Goal: Task Accomplishment & Management: Use online tool/utility

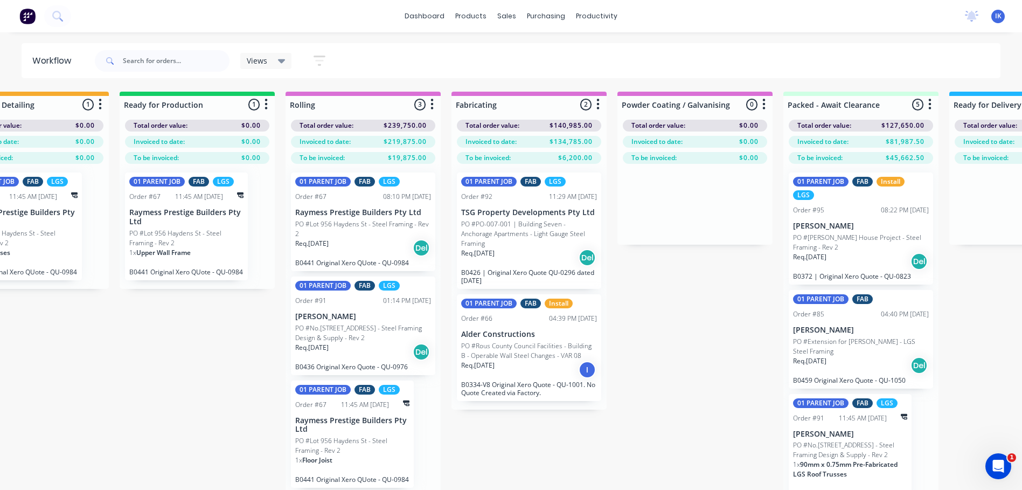
scroll to position [0, 755]
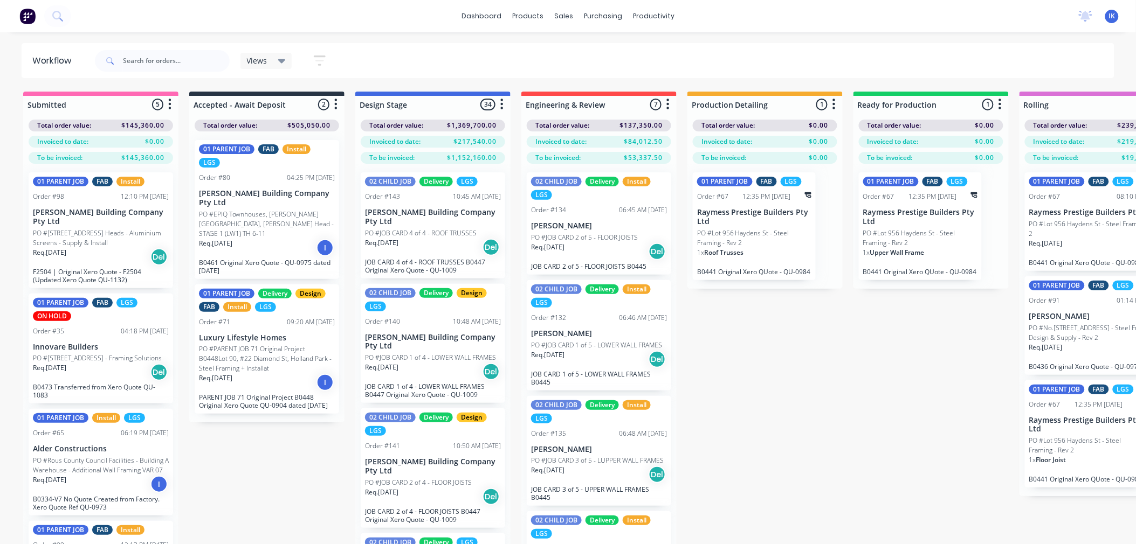
click at [767, 253] on div "1 x Roof Trusses" at bounding box center [754, 257] width 114 height 18
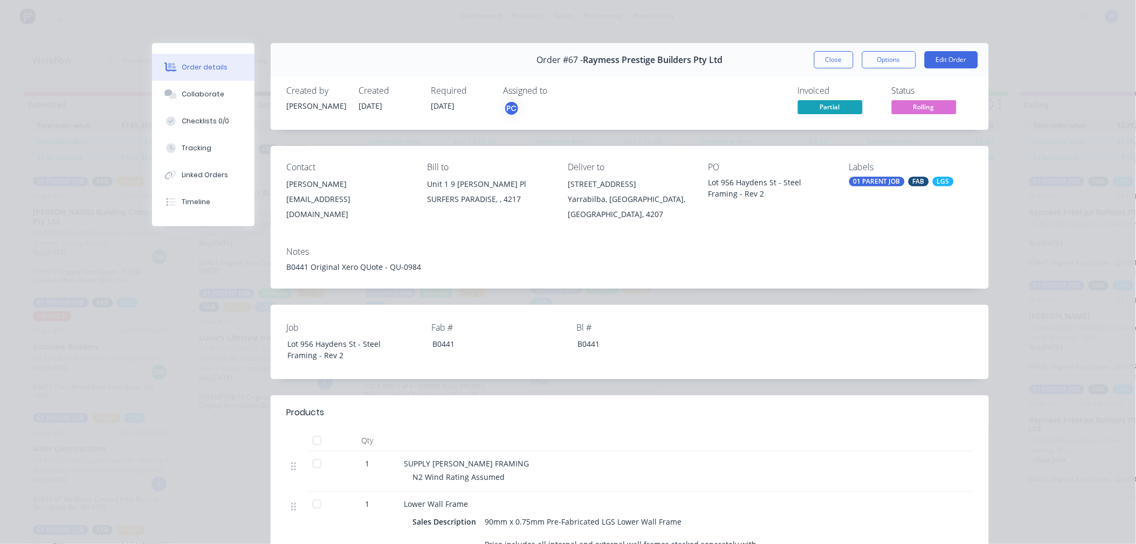
drag, startPoint x: 330, startPoint y: 217, endPoint x: 573, endPoint y: 257, distance: 246.2
click at [573, 257] on div "Notes" at bounding box center [630, 252] width 686 height 10
drag, startPoint x: 384, startPoint y: 171, endPoint x: 364, endPoint y: 171, distance: 19.9
click at [364, 171] on div "Contact" at bounding box center [348, 167] width 123 height 10
click at [824, 63] on button "Close" at bounding box center [833, 59] width 39 height 17
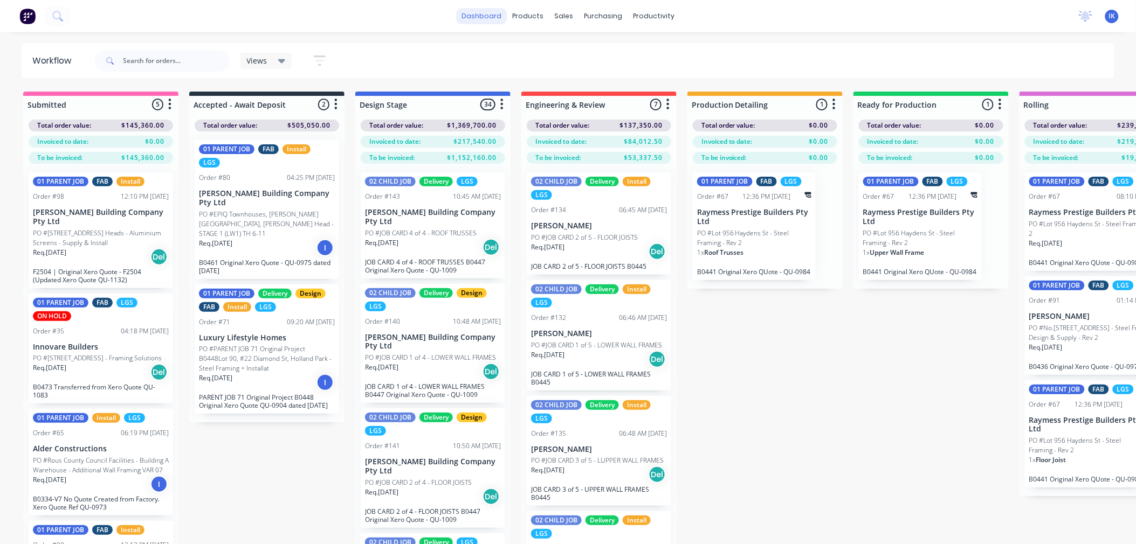
click at [497, 15] on link "dashboard" at bounding box center [481, 16] width 51 height 16
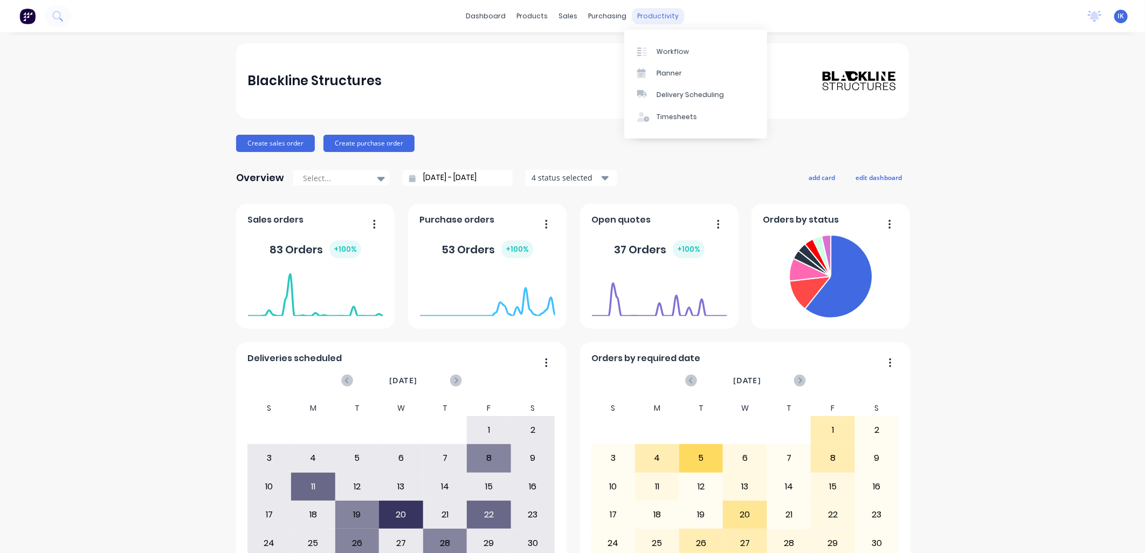
click at [644, 13] on div "productivity" at bounding box center [658, 16] width 52 height 16
click at [670, 73] on div "Planner" at bounding box center [668, 73] width 25 height 10
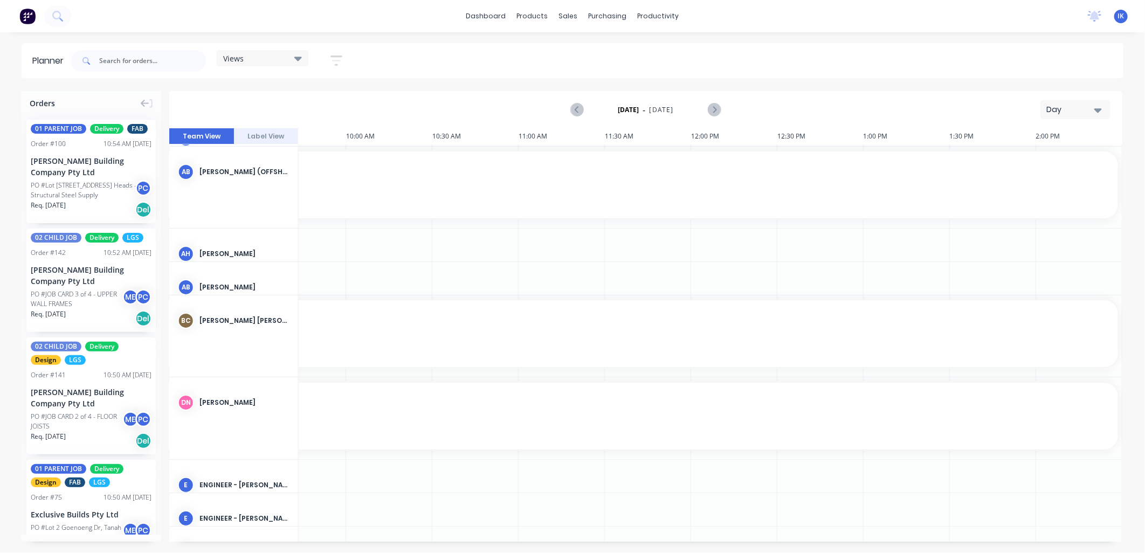
scroll to position [60, 646]
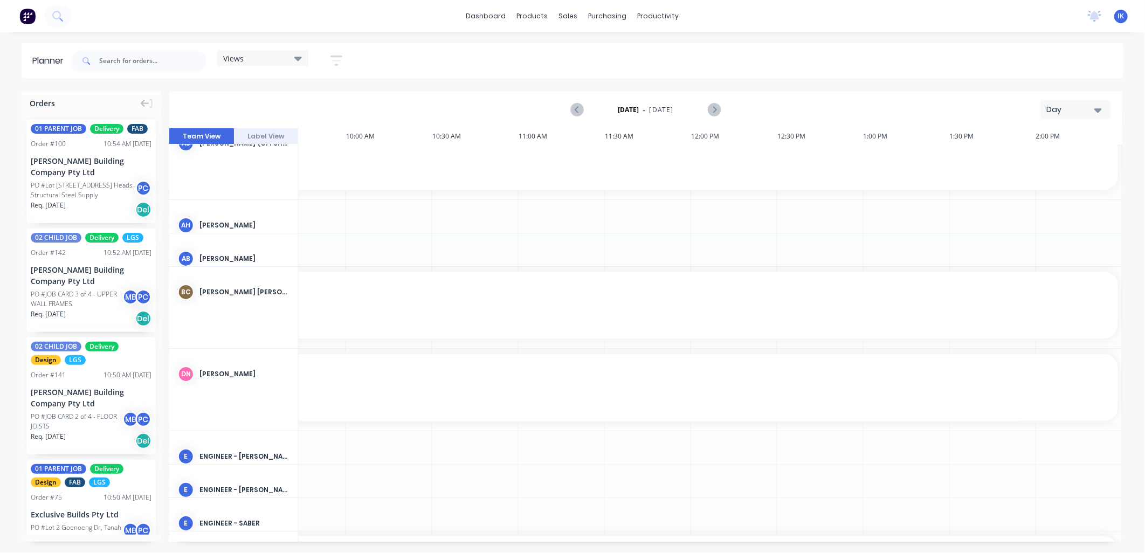
click at [1030, 107] on icon "button" at bounding box center [1098, 110] width 8 height 12
click at [1030, 162] on div "Week" at bounding box center [1055, 160] width 107 height 22
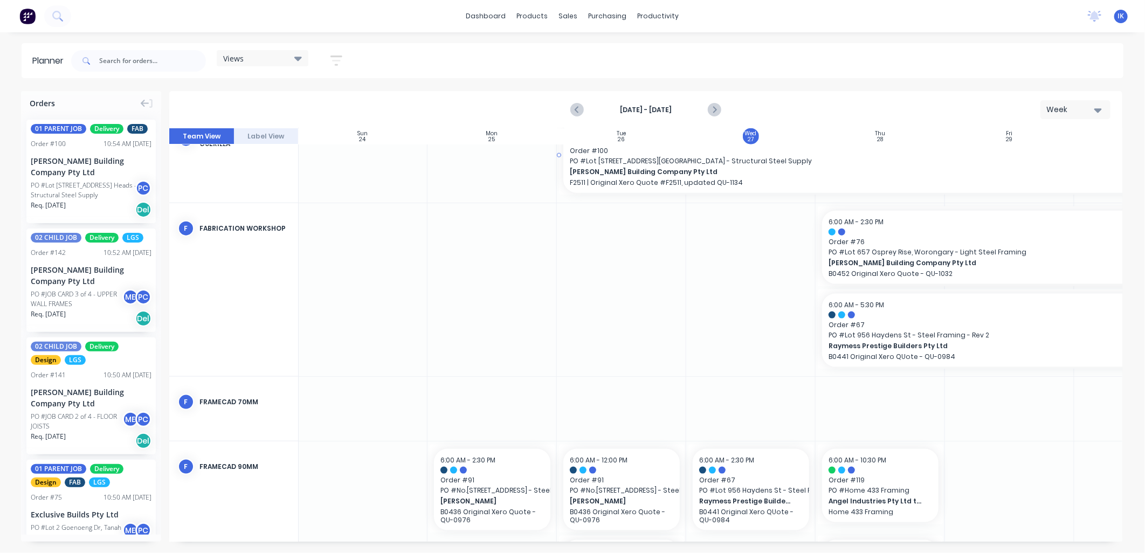
scroll to position [785, 1]
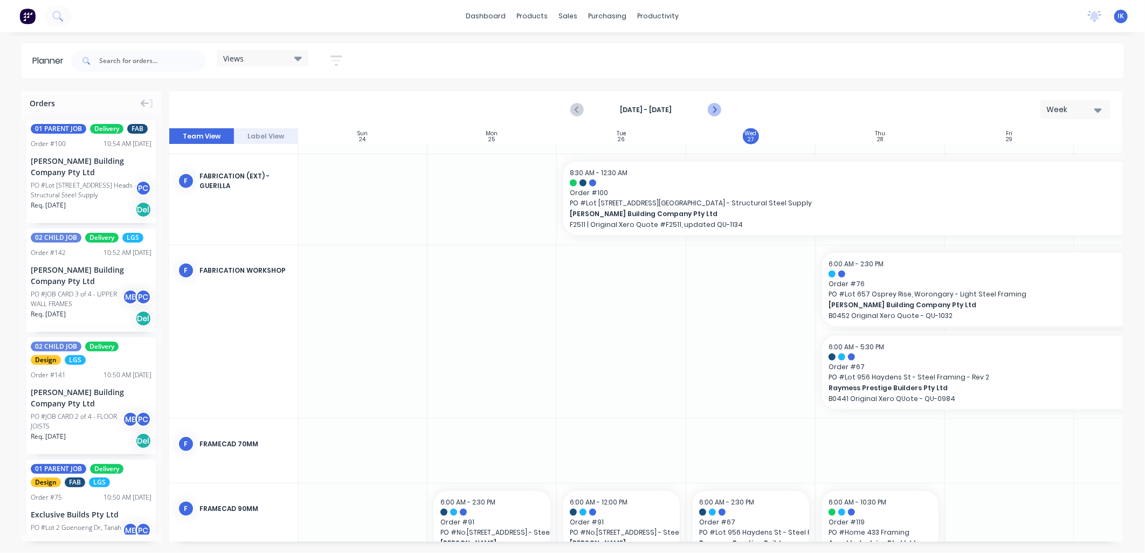
click at [718, 110] on icon "Next page" at bounding box center [713, 109] width 13 height 13
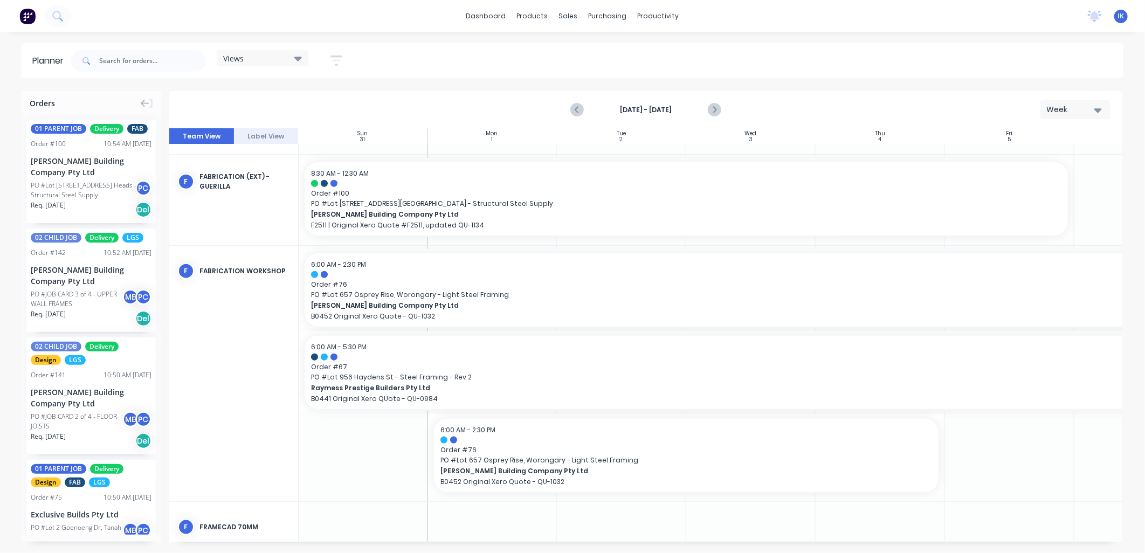
scroll to position [694, 1]
